Goal: Information Seeking & Learning: Learn about a topic

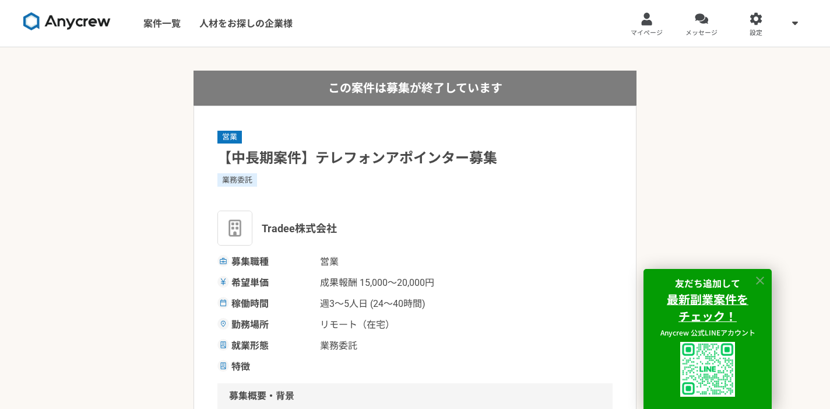
click at [765, 282] on icon at bounding box center [760, 280] width 13 height 13
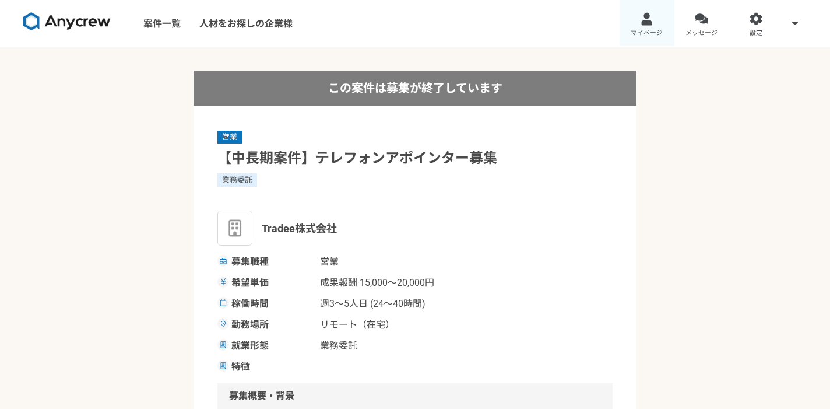
click at [653, 30] on span "マイページ" at bounding box center [647, 33] width 32 height 9
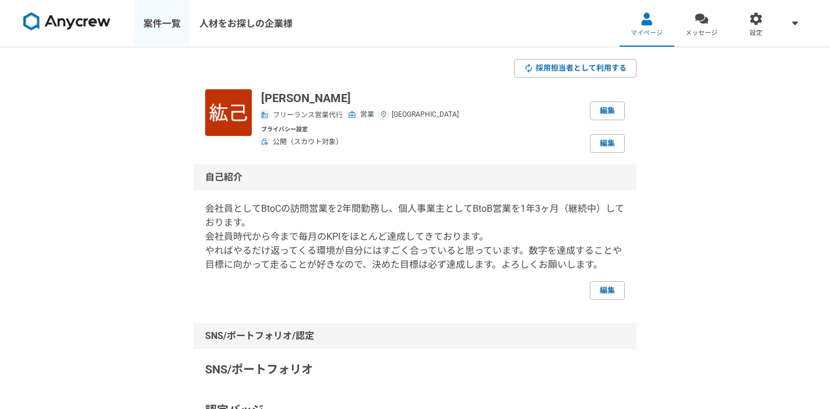
click at [160, 28] on link "案件一覧" at bounding box center [162, 23] width 56 height 47
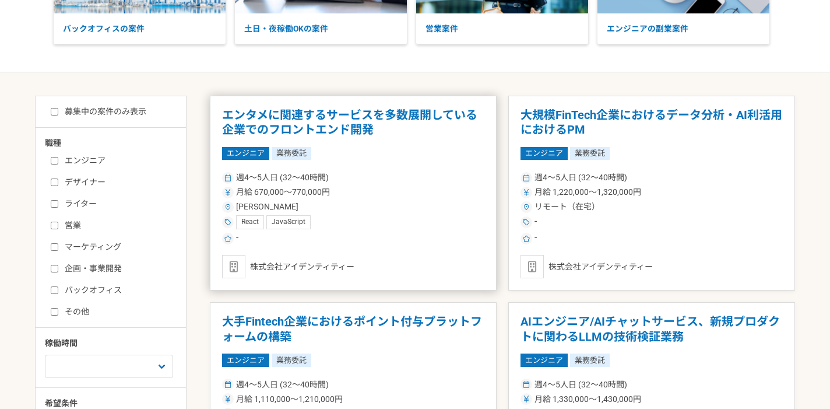
scroll to position [226, 0]
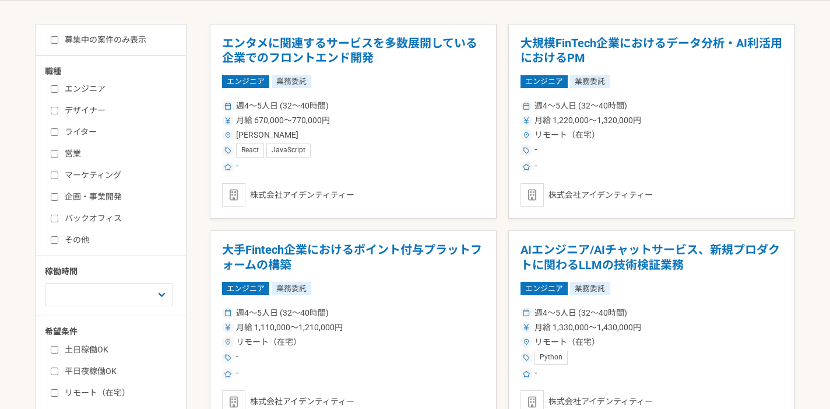
click at [57, 157] on input "営業" at bounding box center [55, 154] width 8 height 8
checkbox input "true"
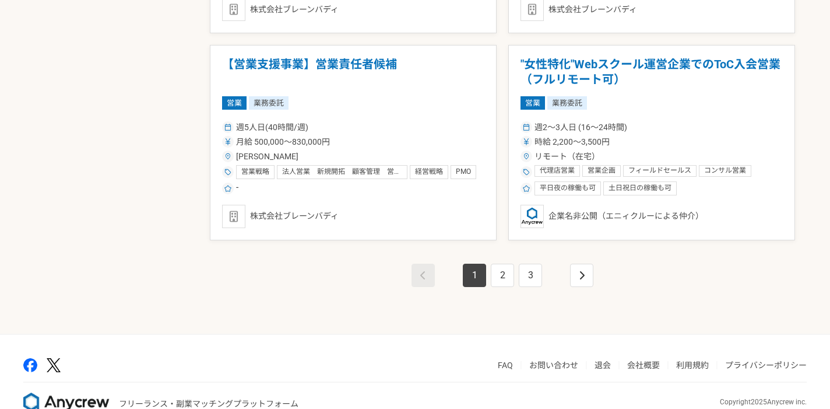
scroll to position [2088, 0]
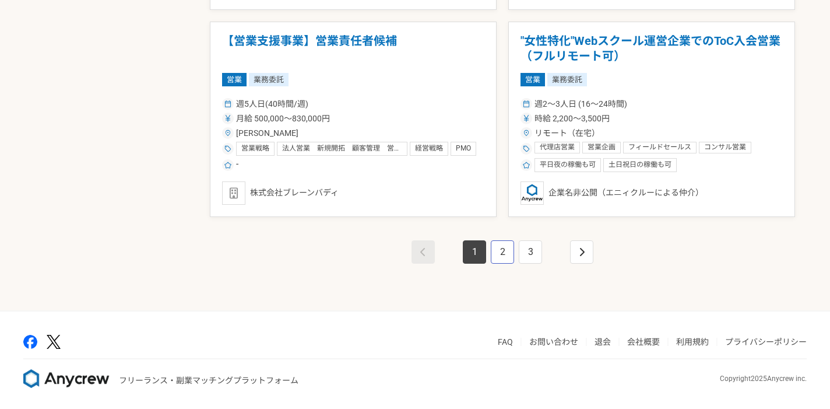
click at [504, 245] on link "2" at bounding box center [502, 251] width 23 height 23
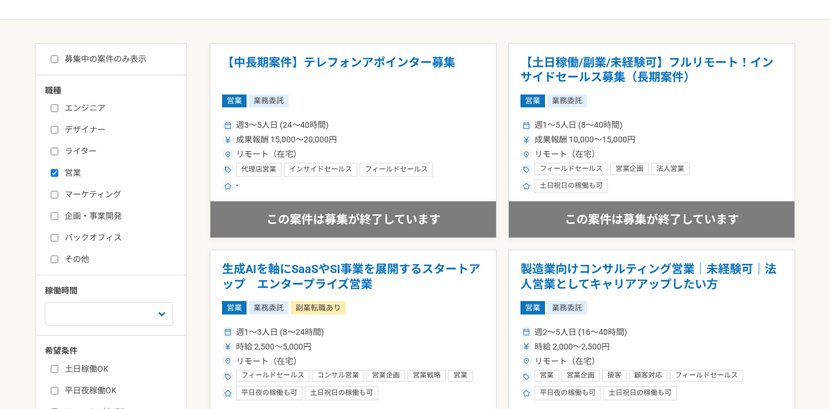
scroll to position [203, 0]
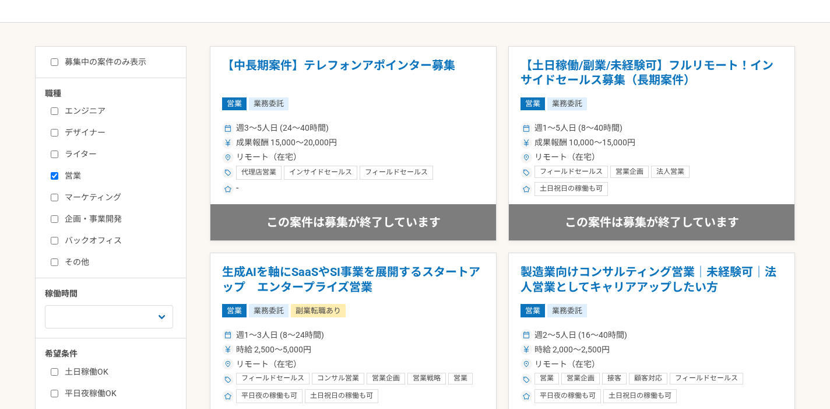
click at [53, 63] on input "募集中の案件のみ表示" at bounding box center [55, 62] width 8 height 8
checkbox input "true"
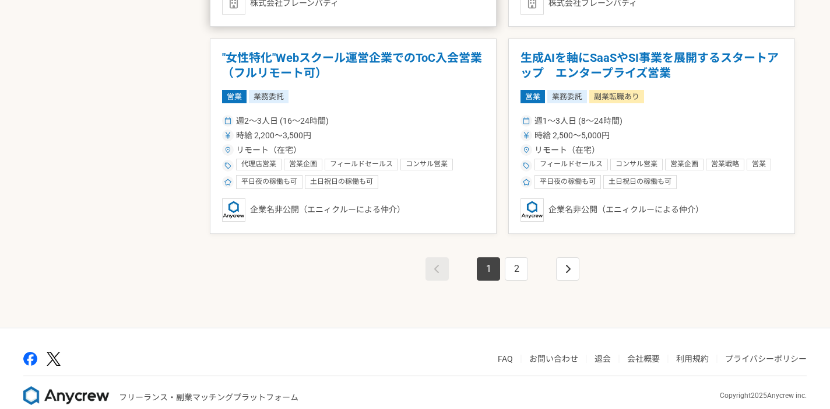
scroll to position [2072, 0]
click at [518, 260] on link "2" at bounding box center [516, 267] width 23 height 23
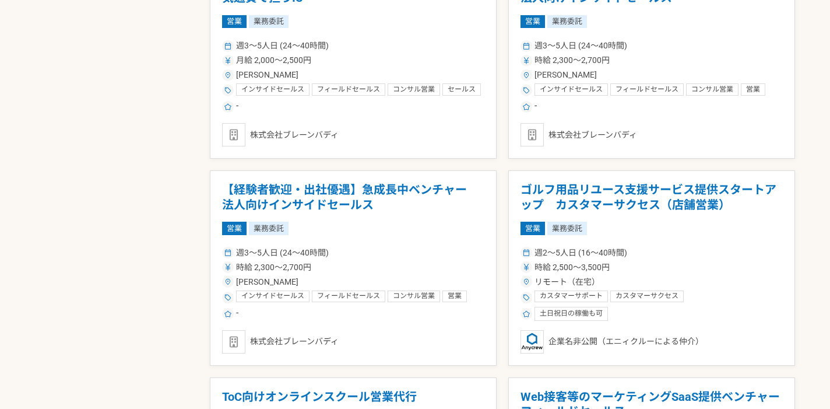
scroll to position [1320, 0]
click at [385, 220] on article "【経験者歓迎・出社優遇】急成長中ベンチャー　法人向けインサイドセールス 営業 業務委託 週3〜5人日 (24〜40時間) 時給 2,300〜2,700円 [P…" at bounding box center [353, 267] width 287 height 195
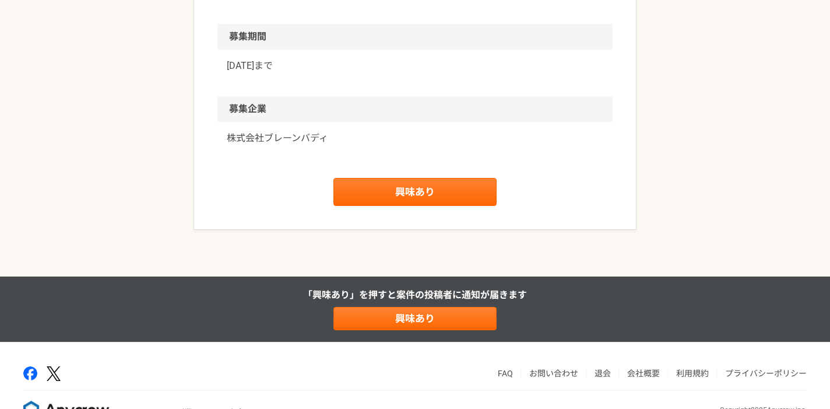
scroll to position [1023, 0]
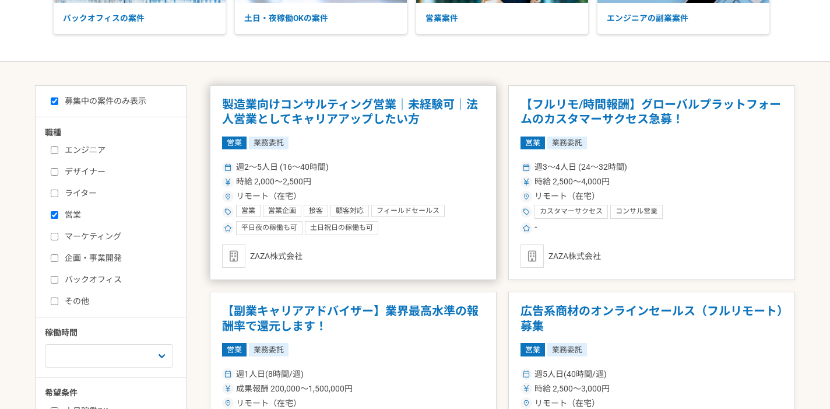
scroll to position [167, 0]
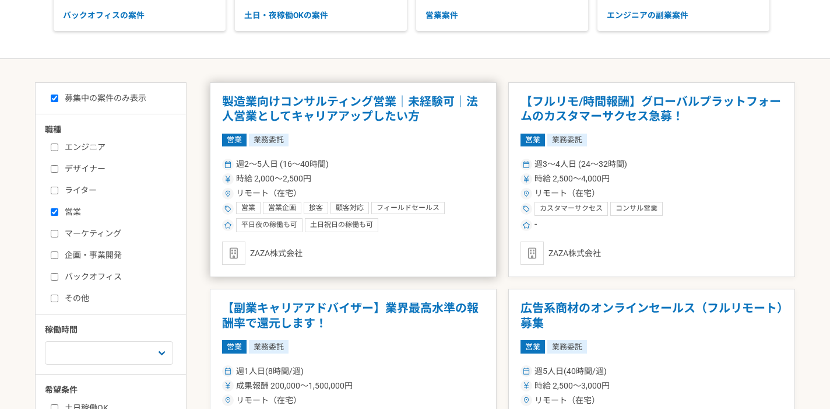
click at [398, 146] on article "製造業向けコンサルティング営業｜未経験可｜法人営業としてキャリアアップしたい方 営業 業務委託 週2〜5人日 (16〜40時間) 時給 2,000〜2,500…" at bounding box center [353, 179] width 287 height 195
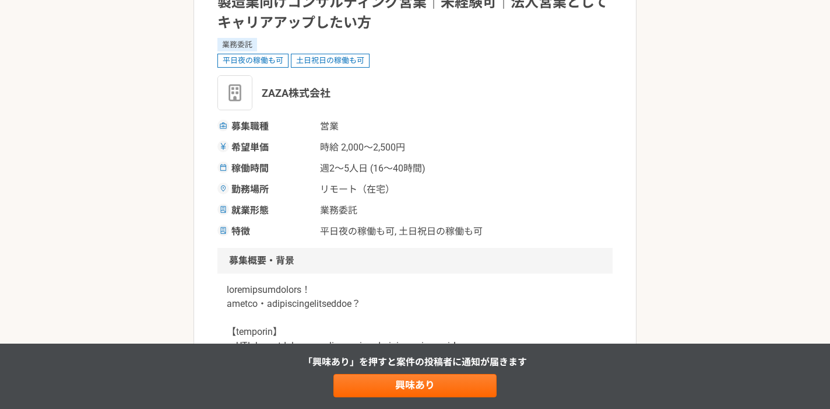
scroll to position [118, 0]
